Goal: Information Seeking & Learning: Learn about a topic

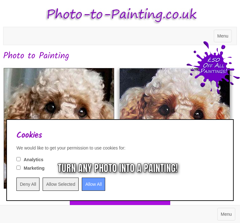
click at [31, 185] on input "Deny All" at bounding box center [27, 184] width 23 height 13
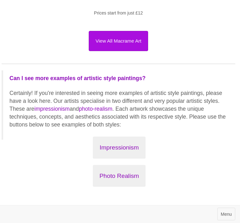
scroll to position [1119, 2]
click at [122, 151] on button "Impressionism" at bounding box center [119, 148] width 52 height 22
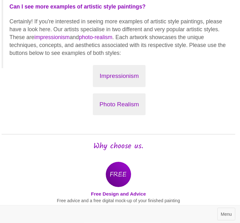
scroll to position [1191, 2]
click at [124, 105] on button "Photo Realism" at bounding box center [119, 105] width 53 height 22
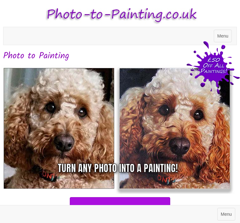
scroll to position [0, 2]
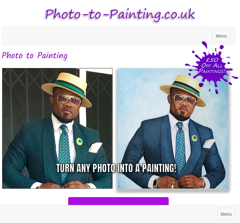
click at [224, 36] on span "Menu" at bounding box center [221, 35] width 11 height 5
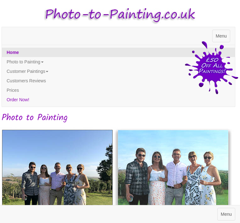
click at [19, 89] on link "Prices" at bounding box center [118, 90] width 233 height 9
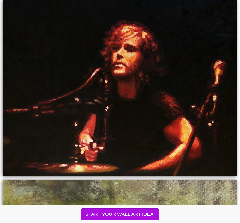
scroll to position [655, 0]
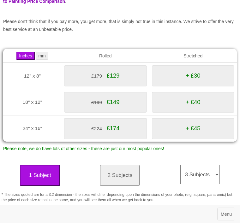
scroll to position [81, 0]
click at [215, 171] on select "3 Subjects 4 Subjects 5 Subjects 6 Subjects 7 Subjects 8 Subjects 9 Subjects 10…" at bounding box center [199, 174] width 39 height 19
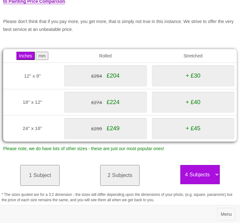
click at [215, 168] on select "3 Subjects 4 Subjects 5 Subjects 6 Subjects 7 Subjects 8 Subjects 9 Subjects 10…" at bounding box center [199, 174] width 39 height 19
select select "3"
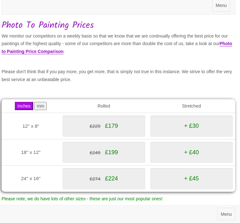
scroll to position [0, 2]
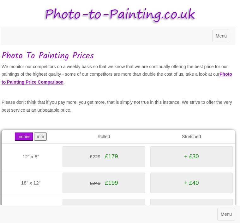
click at [224, 36] on span "Menu" at bounding box center [221, 35] width 11 height 5
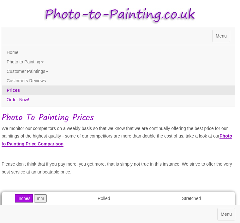
click at [58, 73] on link "Customer Paintings" at bounding box center [118, 71] width 233 height 9
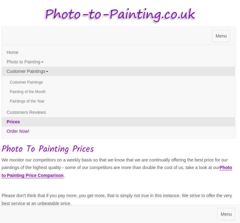
click at [43, 83] on link "Customer Paintings" at bounding box center [118, 82] width 233 height 9
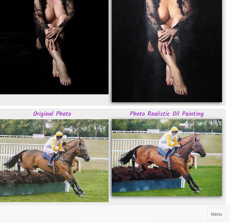
scroll to position [759, 2]
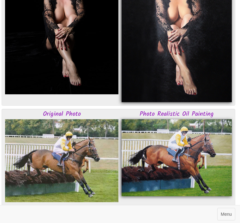
click at [75, 162] on img at bounding box center [61, 160] width 113 height 83
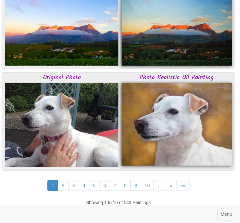
scroll to position [1195, 2]
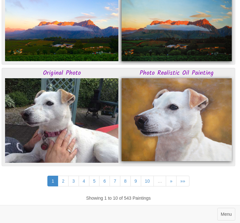
click at [62, 187] on link "2" at bounding box center [63, 181] width 11 height 11
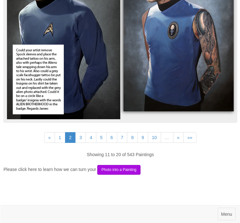
scroll to position [1239, 0]
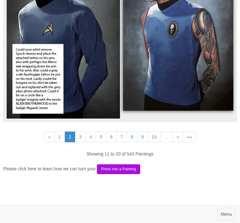
click at [82, 142] on link "3" at bounding box center [80, 137] width 11 height 11
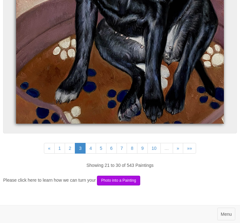
scroll to position [2646, 0]
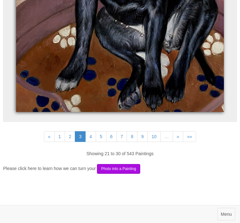
click at [91, 142] on link "4" at bounding box center [90, 136] width 11 height 11
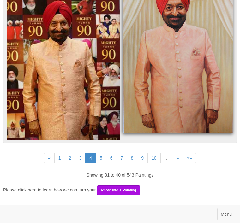
scroll to position [2174, 0]
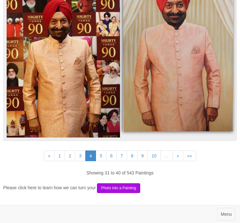
click at [104, 161] on link "5" at bounding box center [101, 156] width 11 height 11
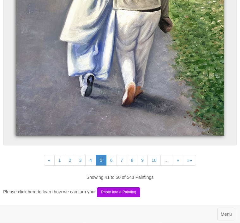
scroll to position [2492, 0]
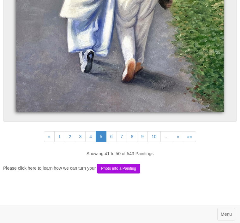
click at [114, 142] on link "6" at bounding box center [111, 136] width 11 height 11
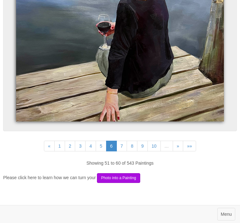
scroll to position [2632, 0]
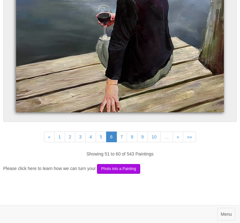
click at [125, 142] on link "7" at bounding box center [122, 137] width 11 height 11
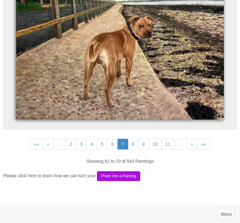
scroll to position [2159, 0]
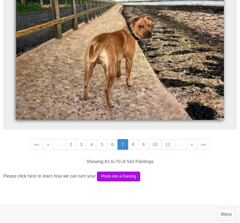
click at [137, 150] on link "8" at bounding box center [133, 144] width 11 height 11
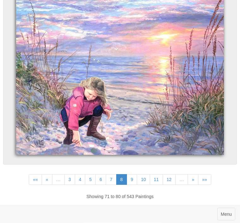
scroll to position [2350, 0]
click at [137, 185] on link "10" at bounding box center [143, 179] width 13 height 11
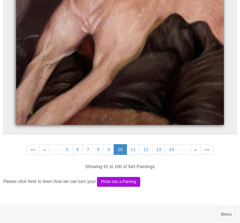
scroll to position [2160, 0]
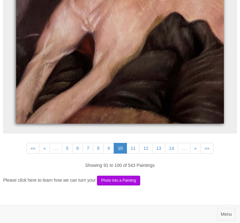
click at [136, 154] on link "11" at bounding box center [133, 148] width 13 height 11
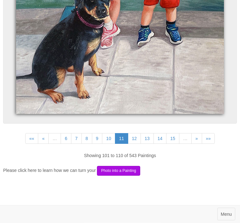
scroll to position [2460, 0]
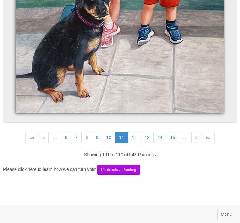
click at [142, 142] on link "13" at bounding box center [147, 137] width 13 height 11
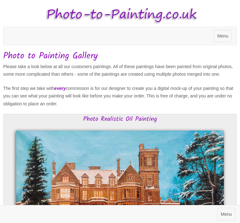
click at [140, 123] on h3 "Photo Realistic Oil Painting" at bounding box center [119, 119] width 217 height 7
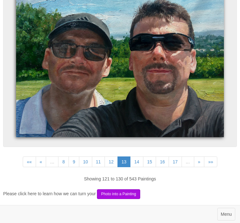
scroll to position [2291, 0]
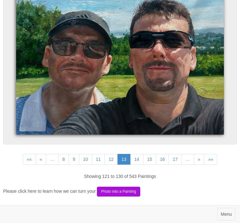
click at [113, 165] on link "12" at bounding box center [111, 159] width 13 height 11
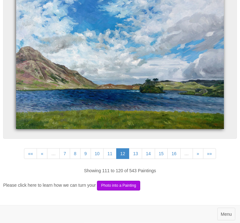
scroll to position [1999, 0]
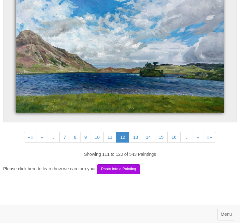
click at [155, 143] on link "14" at bounding box center [148, 137] width 13 height 11
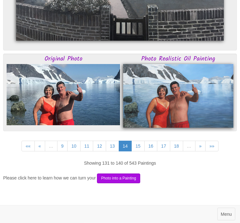
scroll to position [2116, 0]
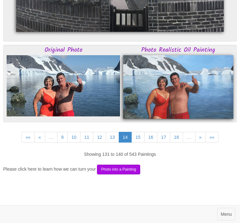
click at [142, 143] on link "15" at bounding box center [137, 137] width 13 height 11
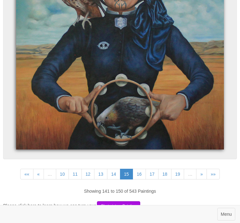
scroll to position [2233, 0]
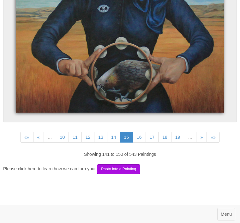
click at [142, 143] on link "16" at bounding box center [139, 137] width 13 height 11
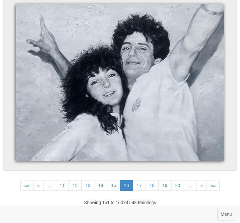
scroll to position [1997, 0]
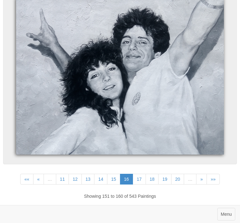
click at [144, 185] on link "17" at bounding box center [139, 179] width 13 height 11
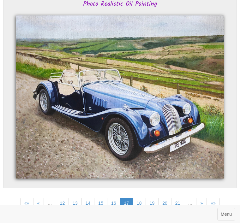
scroll to position [2134, 0]
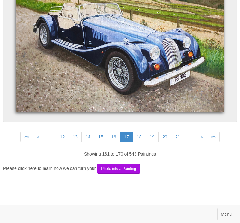
click at [144, 142] on link "18" at bounding box center [139, 137] width 13 height 11
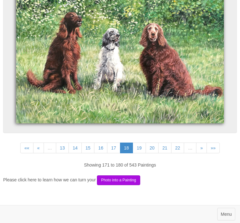
scroll to position [2573, 0]
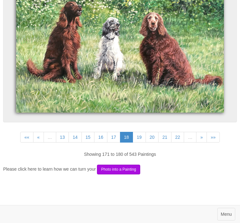
click at [145, 143] on link "19" at bounding box center [139, 137] width 13 height 11
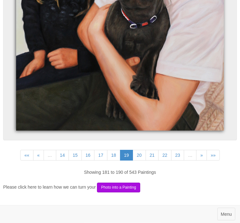
scroll to position [2209, 0]
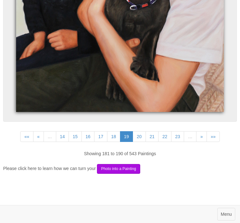
click at [145, 142] on link "20" at bounding box center [139, 136] width 13 height 11
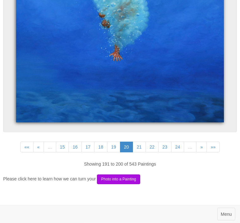
scroll to position [2563, 0]
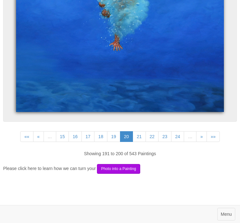
click at [141, 142] on link "21" at bounding box center [139, 136] width 13 height 11
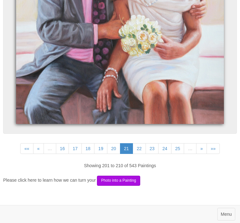
scroll to position [2646, 0]
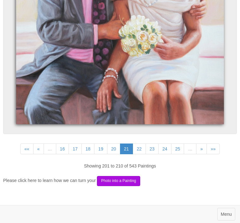
click at [143, 154] on link "22" at bounding box center [139, 149] width 13 height 11
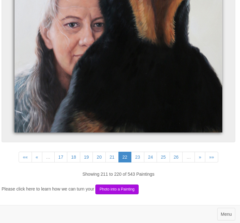
scroll to position [2524, 2]
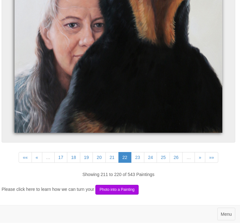
click at [144, 163] on link "23" at bounding box center [137, 158] width 13 height 11
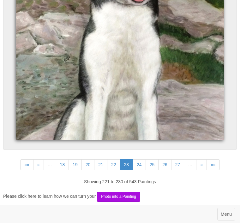
scroll to position [2611, 0]
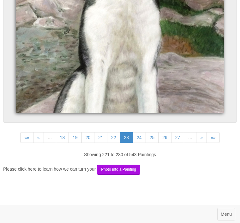
click at [143, 140] on link "24" at bounding box center [139, 137] width 13 height 11
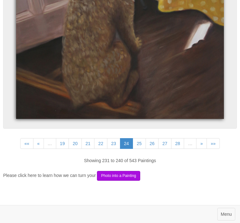
scroll to position [2485, 0]
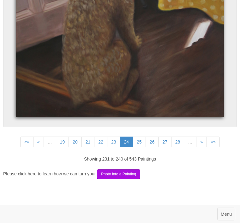
click at [144, 147] on link "25" at bounding box center [139, 142] width 13 height 11
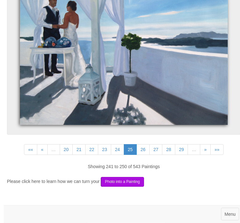
scroll to position [2197, 0]
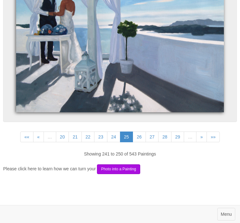
click at [144, 142] on link "26" at bounding box center [139, 137] width 13 height 11
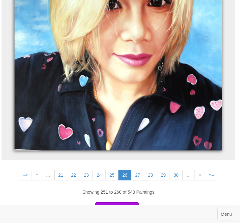
scroll to position [2713, 2]
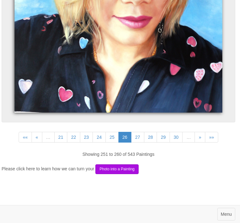
click at [143, 140] on link "27" at bounding box center [137, 137] width 13 height 11
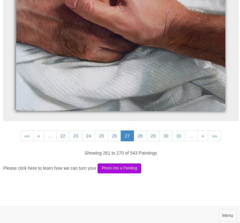
scroll to position [2143, 0]
click at [143, 140] on link "28" at bounding box center [139, 135] width 13 height 11
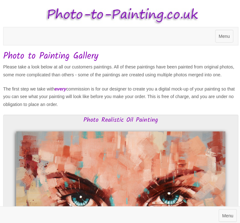
click at [225, 36] on span "Menu" at bounding box center [222, 35] width 11 height 5
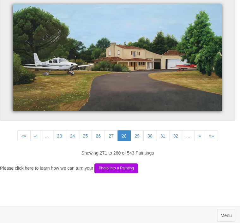
scroll to position [2277, 2]
click at [139, 141] on link "29" at bounding box center [137, 135] width 13 height 11
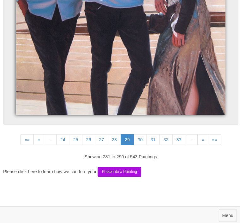
scroll to position [2612, 0]
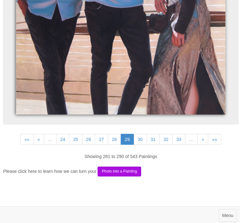
click at [144, 142] on link "30" at bounding box center [139, 138] width 13 height 11
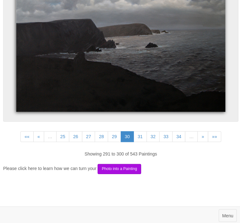
scroll to position [1975, 0]
click at [145, 141] on link "31" at bounding box center [139, 135] width 13 height 11
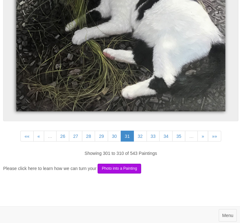
scroll to position [2370, 0]
click at [220, 138] on link "»»" at bounding box center [213, 135] width 13 height 11
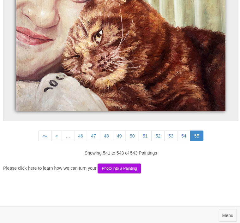
scroll to position [864, 0]
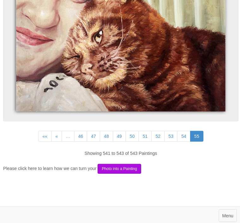
click at [140, 173] on button "Photo into a Painting" at bounding box center [118, 168] width 43 height 10
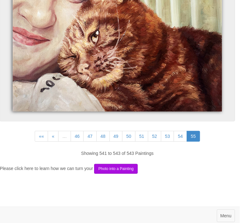
scroll to position [864, 2]
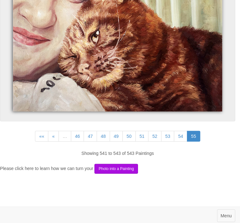
click at [201, 141] on link "55" at bounding box center [193, 135] width 13 height 11
click at [188, 141] on link "54" at bounding box center [180, 135] width 13 height 11
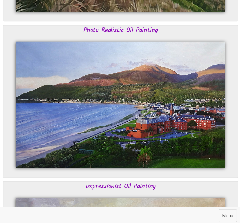
scroll to position [1904, 0]
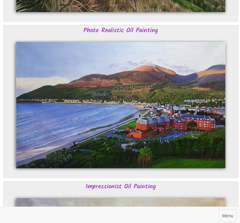
click at [227, 210] on button "Toggle navigation Menu" at bounding box center [226, 214] width 18 height 13
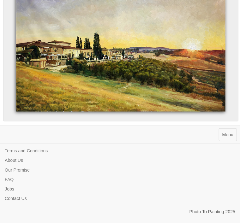
scroll to position [2106, 0]
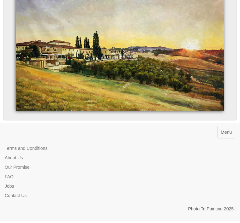
click at [76, 140] on link "46" at bounding box center [74, 137] width 13 height 11
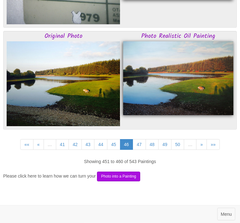
scroll to position [1234, 0]
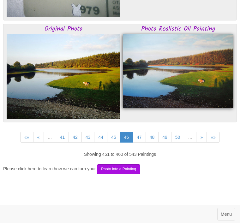
click at [65, 143] on link "41" at bounding box center [62, 137] width 13 height 11
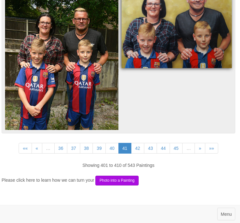
scroll to position [1469, 2]
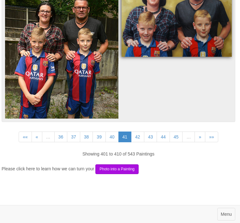
click at [60, 142] on link "36" at bounding box center [60, 137] width 13 height 11
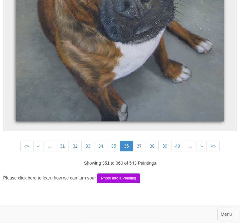
scroll to position [2927, 0]
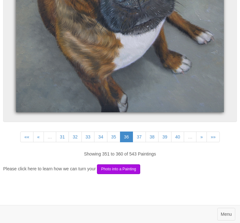
click at [64, 142] on link "31" at bounding box center [62, 137] width 13 height 11
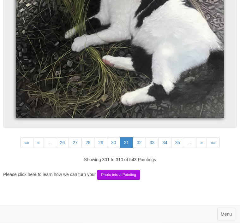
scroll to position [2369, 0]
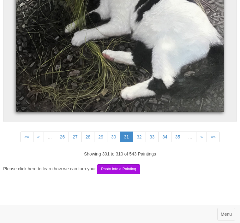
click at [182, 142] on link "35" at bounding box center [177, 137] width 13 height 11
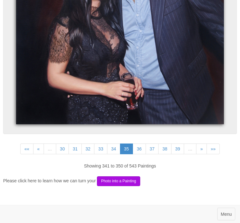
scroll to position [2178, 0]
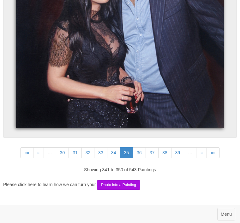
click at [144, 155] on link "36" at bounding box center [139, 153] width 13 height 11
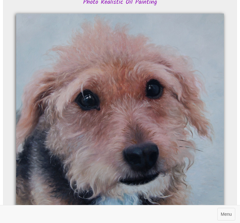
scroll to position [2927, 0]
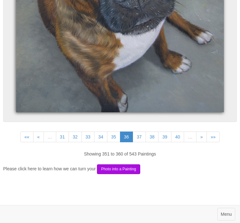
click at [145, 142] on link "37" at bounding box center [139, 137] width 13 height 11
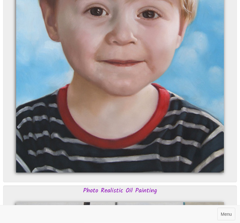
click at [203, 195] on h3 "Photo Realistic Oil Painting" at bounding box center [119, 191] width 217 height 7
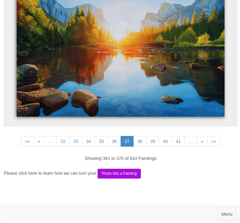
scroll to position [2282, 0]
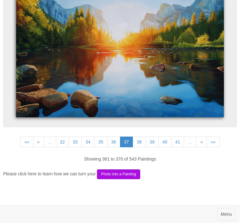
click at [147, 148] on link "39" at bounding box center [152, 142] width 13 height 11
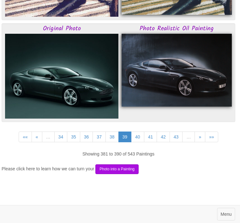
scroll to position [1344, 0]
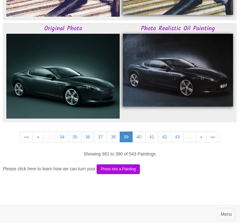
click at [144, 141] on link "40" at bounding box center [138, 137] width 13 height 11
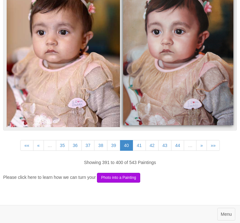
scroll to position [1464, 0]
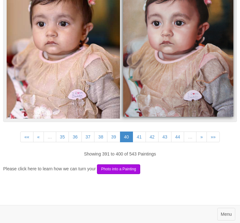
click at [142, 142] on link "41" at bounding box center [139, 137] width 13 height 11
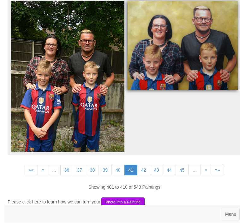
scroll to position [1469, 0]
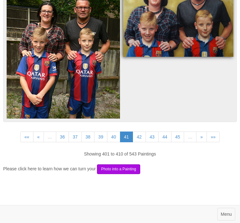
click at [144, 142] on link "42" at bounding box center [139, 137] width 13 height 11
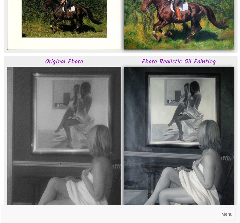
scroll to position [668, 0]
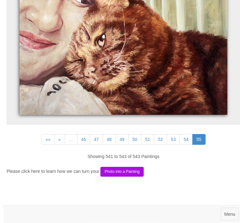
scroll to position [862, 0]
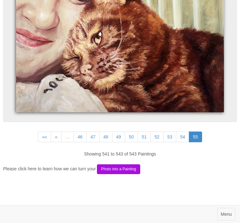
click at [120, 142] on link "49" at bounding box center [118, 137] width 13 height 11
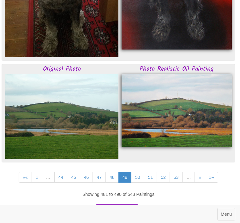
scroll to position [1118, 2]
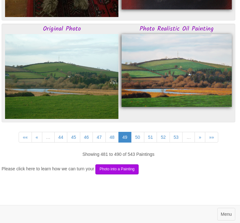
click at [140, 143] on link "50" at bounding box center [137, 137] width 13 height 11
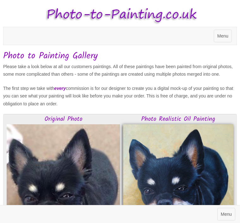
click at [227, 37] on span "Menu" at bounding box center [222, 35] width 11 height 5
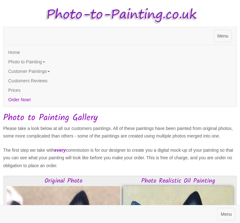
click at [58, 73] on link "Customer Paintings" at bounding box center [119, 71] width 233 height 9
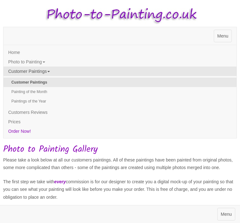
click at [54, 62] on link "Photo to Painting" at bounding box center [119, 61] width 233 height 9
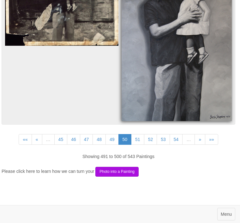
scroll to position [1743, 2]
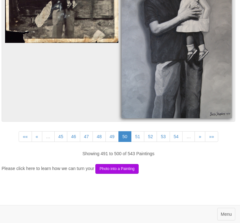
click at [141, 142] on link "51" at bounding box center [137, 136] width 13 height 11
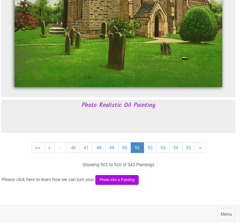
scroll to position [1630, 2]
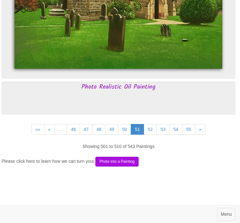
click at [157, 135] on link "52" at bounding box center [150, 129] width 13 height 11
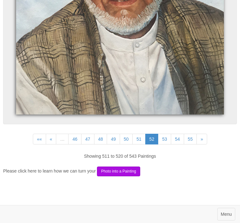
scroll to position [2314, 0]
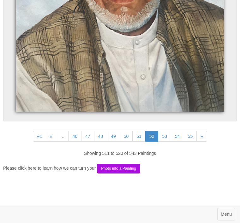
click at [171, 142] on link "53" at bounding box center [164, 136] width 13 height 11
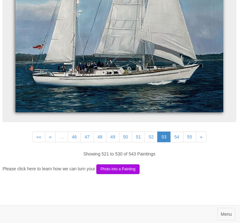
scroll to position [2766, 0]
click at [168, 142] on link "53" at bounding box center [164, 137] width 13 height 11
click at [184, 141] on link "54" at bounding box center [177, 137] width 13 height 11
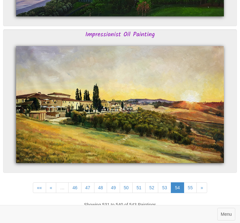
scroll to position [2106, 0]
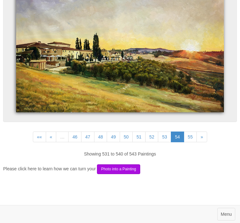
click at [197, 142] on link "55" at bounding box center [190, 137] width 13 height 11
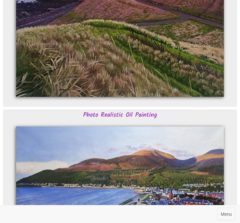
scroll to position [1809, 0]
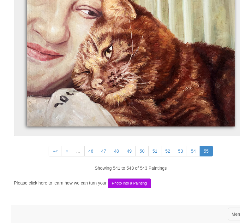
scroll to position [862, 0]
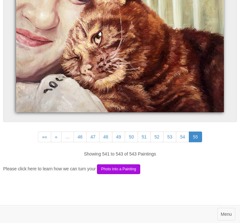
click at [132, 174] on button "Photo into a Painting" at bounding box center [118, 170] width 43 height 10
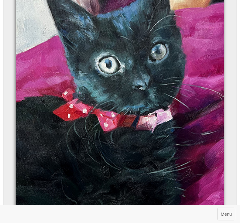
scroll to position [445, 0]
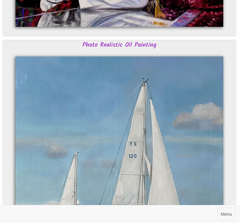
scroll to position [2551, 1]
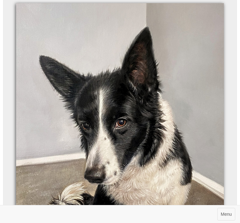
scroll to position [1795, 0]
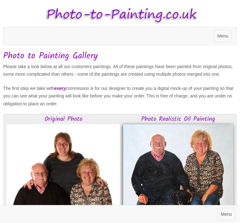
scroll to position [1650, 2]
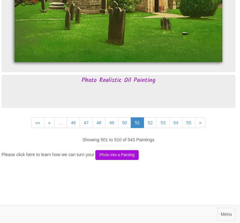
click at [217, 95] on img at bounding box center [119, 95] width 208 height 0
click at [215, 95] on img at bounding box center [119, 95] width 208 height 0
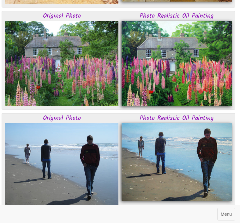
scroll to position [411, 2]
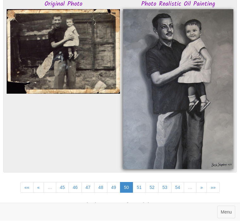
scroll to position [1585, 0]
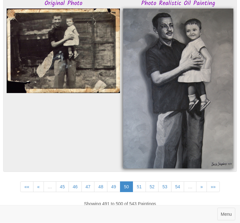
click at [26, 193] on link "««" at bounding box center [26, 187] width 13 height 11
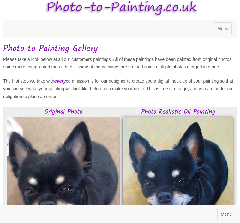
scroll to position [0, 0]
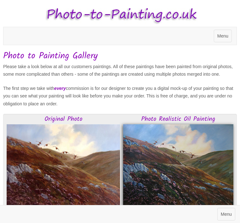
click at [221, 37] on span "Menu" at bounding box center [222, 35] width 11 height 5
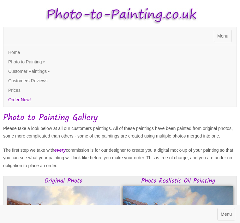
click at [21, 51] on link "Home" at bounding box center [119, 52] width 233 height 9
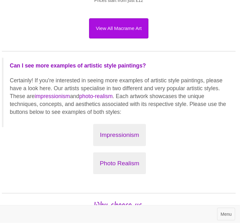
scroll to position [1132, 1]
click at [121, 136] on button "Impressionism" at bounding box center [119, 135] width 52 height 22
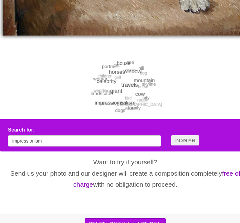
scroll to position [2943, 0]
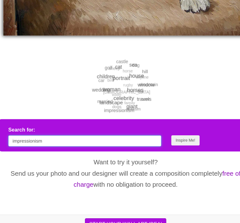
click at [60, 140] on input "impressionism" at bounding box center [81, 135] width 146 height 11
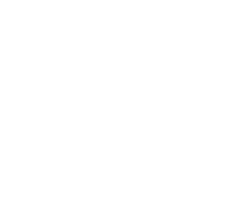
scroll to position [2022, 0]
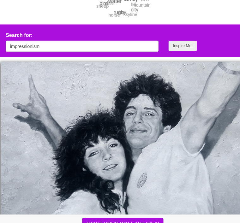
scroll to position [251, 0]
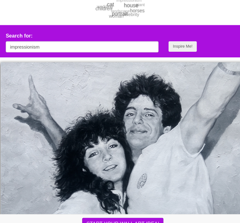
click at [180, 49] on button "Inspire Me!" at bounding box center [177, 44] width 27 height 10
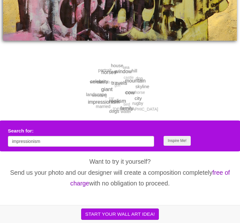
scroll to position [2837, 0]
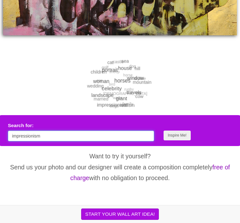
click at [106, 142] on input "impressionism" at bounding box center [81, 136] width 146 height 11
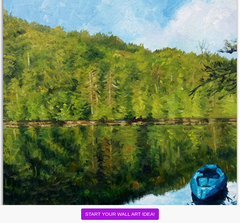
scroll to position [2370, 0]
